Goal: Task Accomplishment & Management: Use online tool/utility

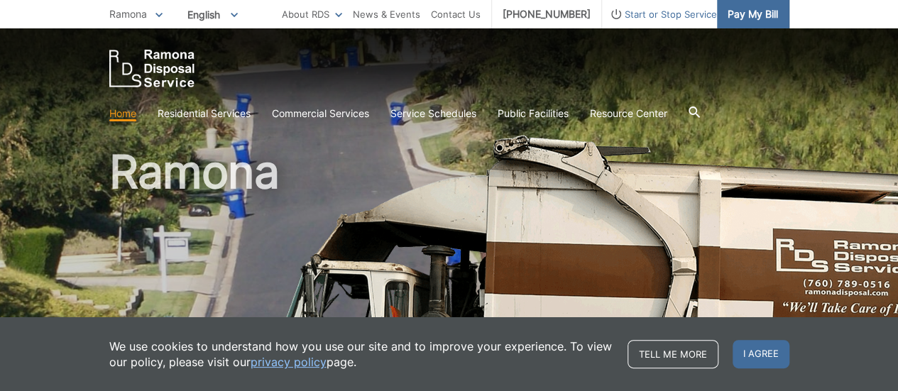
click at [740, 18] on span "Pay My Bill" at bounding box center [752, 14] width 50 height 16
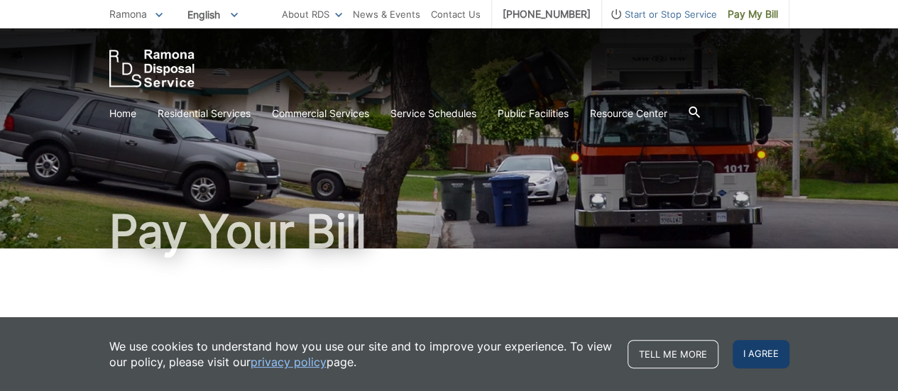
click at [756, 355] on span "I agree" at bounding box center [760, 354] width 57 height 28
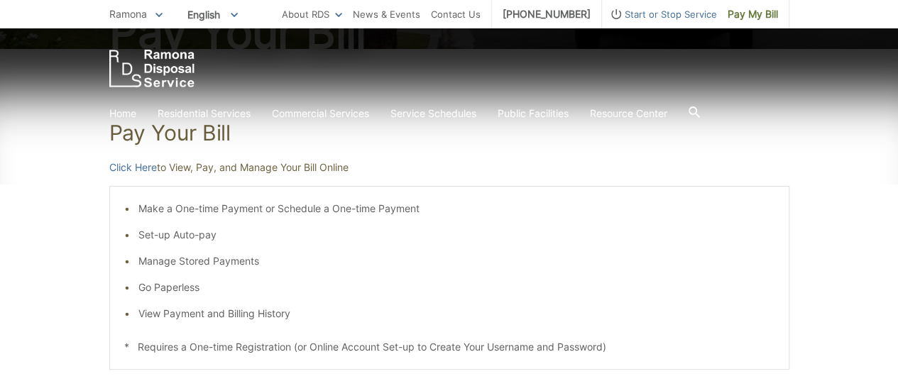
scroll to position [199, 0]
click at [133, 167] on link "Click Here" at bounding box center [133, 168] width 48 height 16
